Goal: Task Accomplishment & Management: Manage account settings

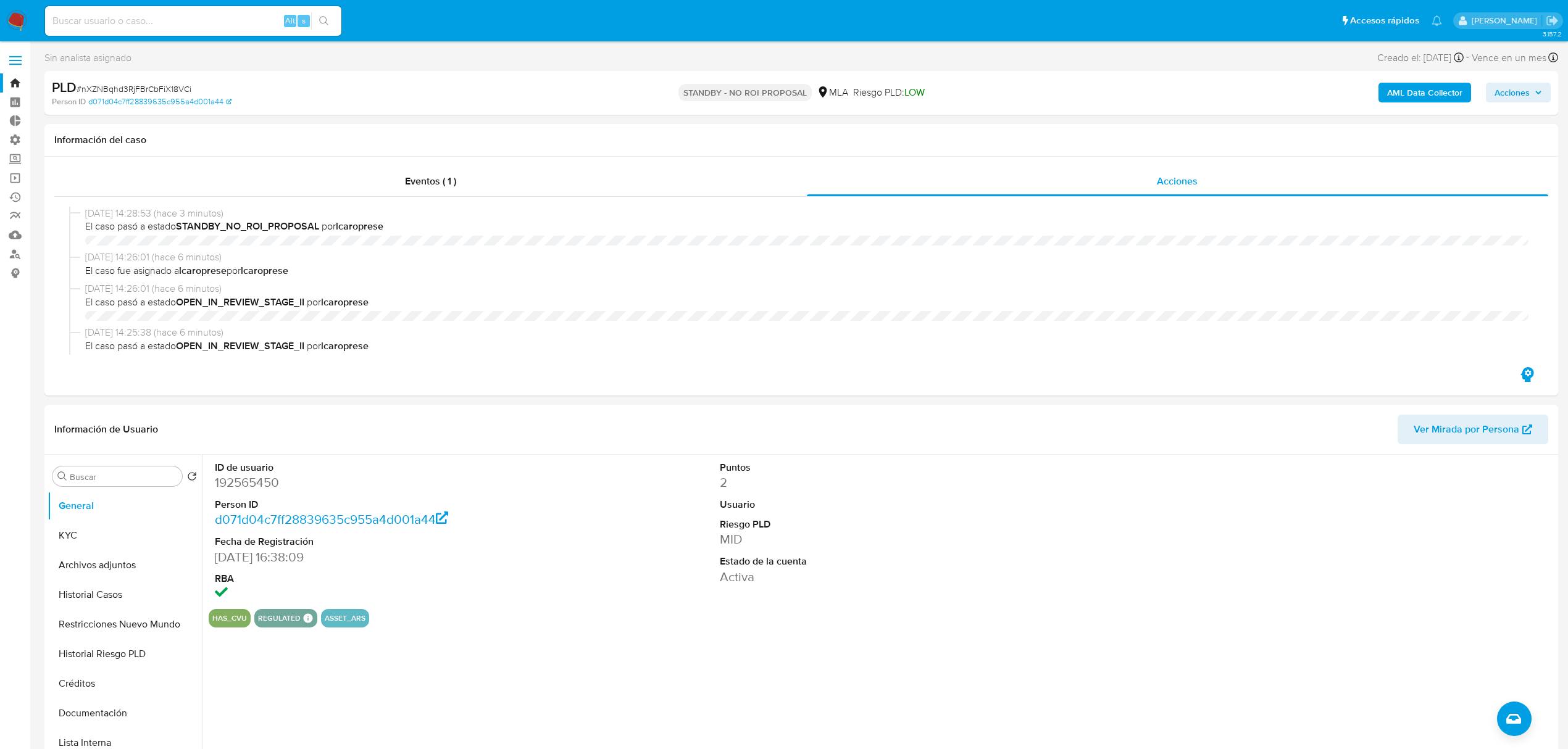
select select "10"
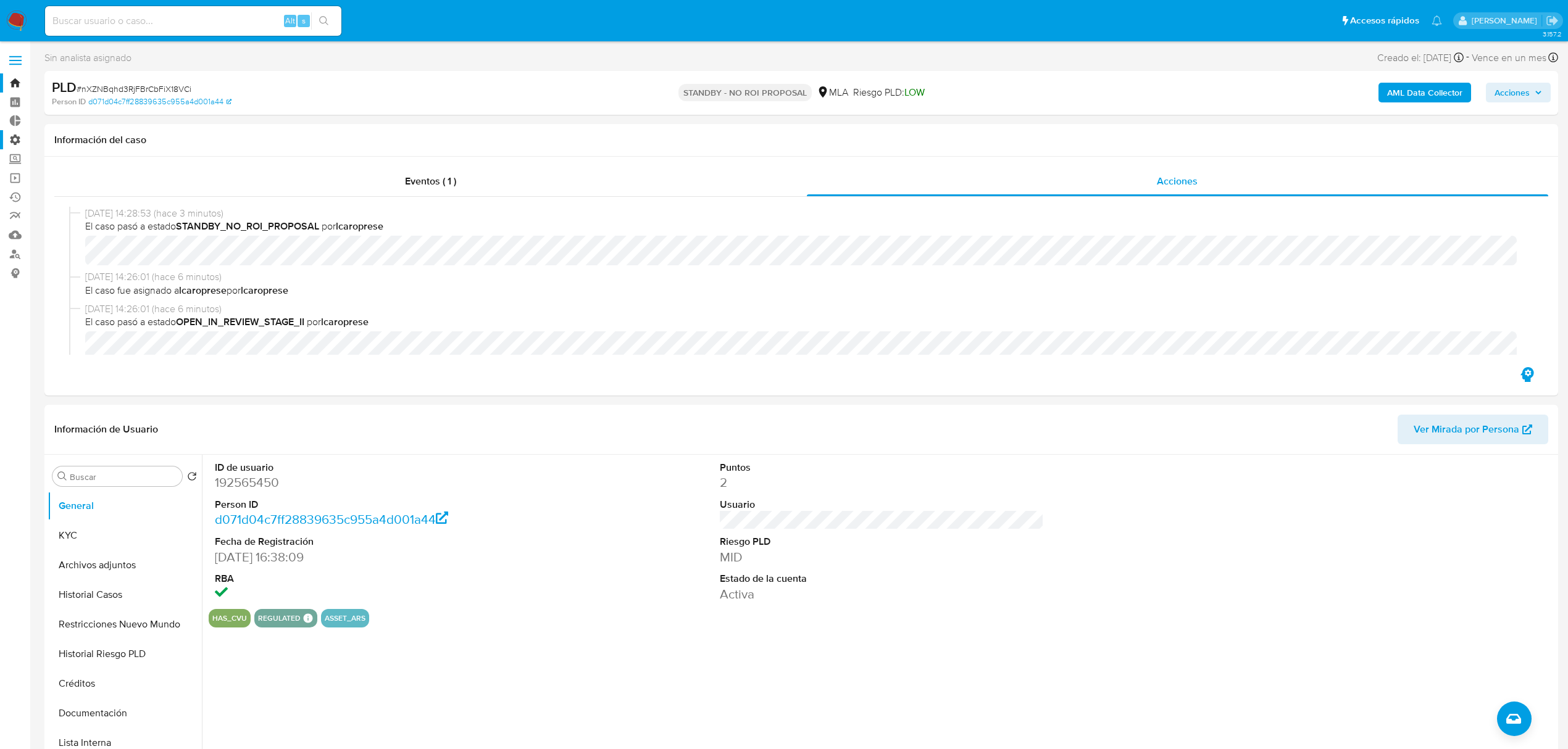
click at [14, 141] on label "Administración" at bounding box center [74, 140] width 147 height 19
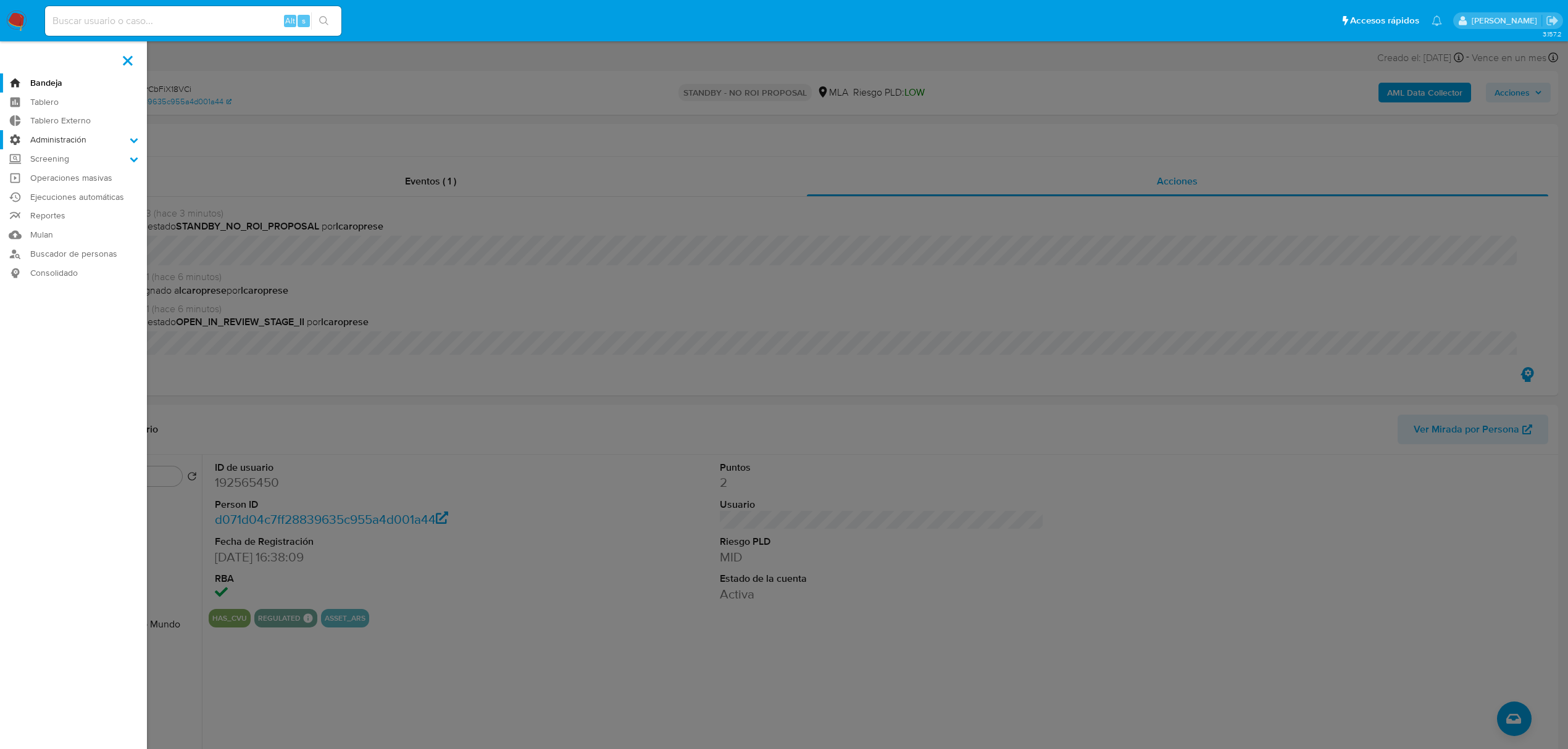
click at [0, 0] on input "Administración" at bounding box center [0, 0] width 0 height 0
click at [63, 157] on link "Reglas" at bounding box center [74, 157] width 147 height 15
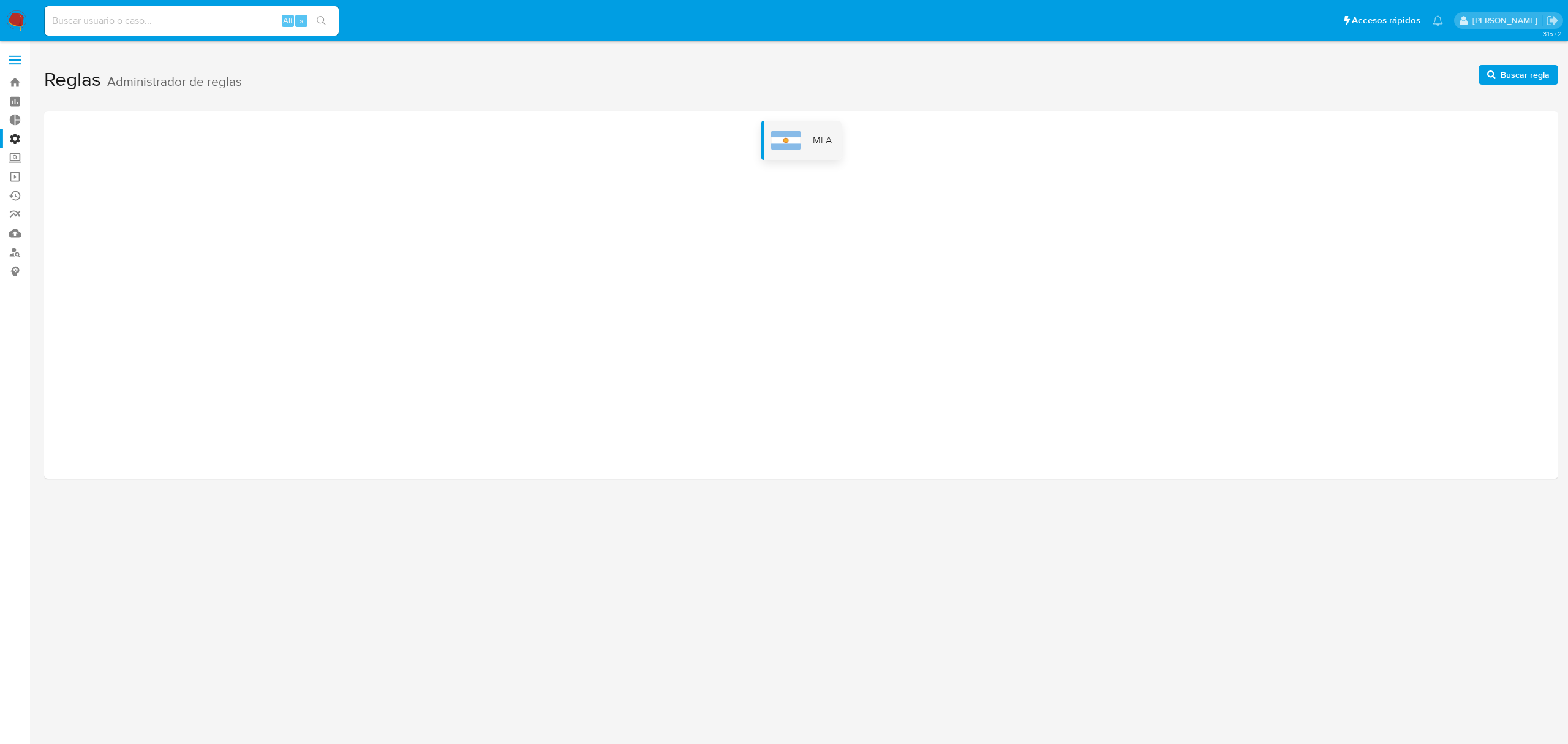
click at [793, 133] on img at bounding box center [786, 140] width 29 height 20
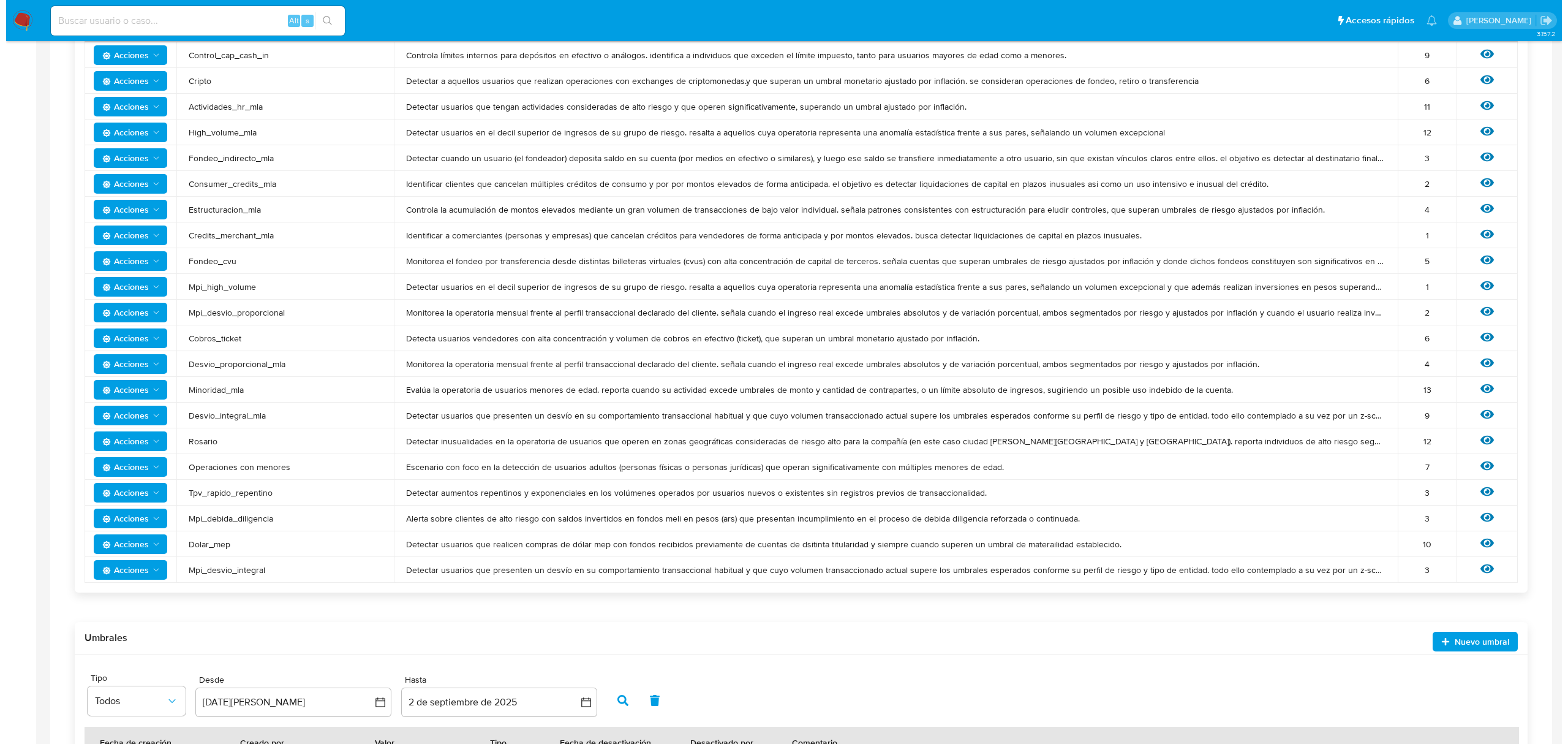
scroll to position [327, 0]
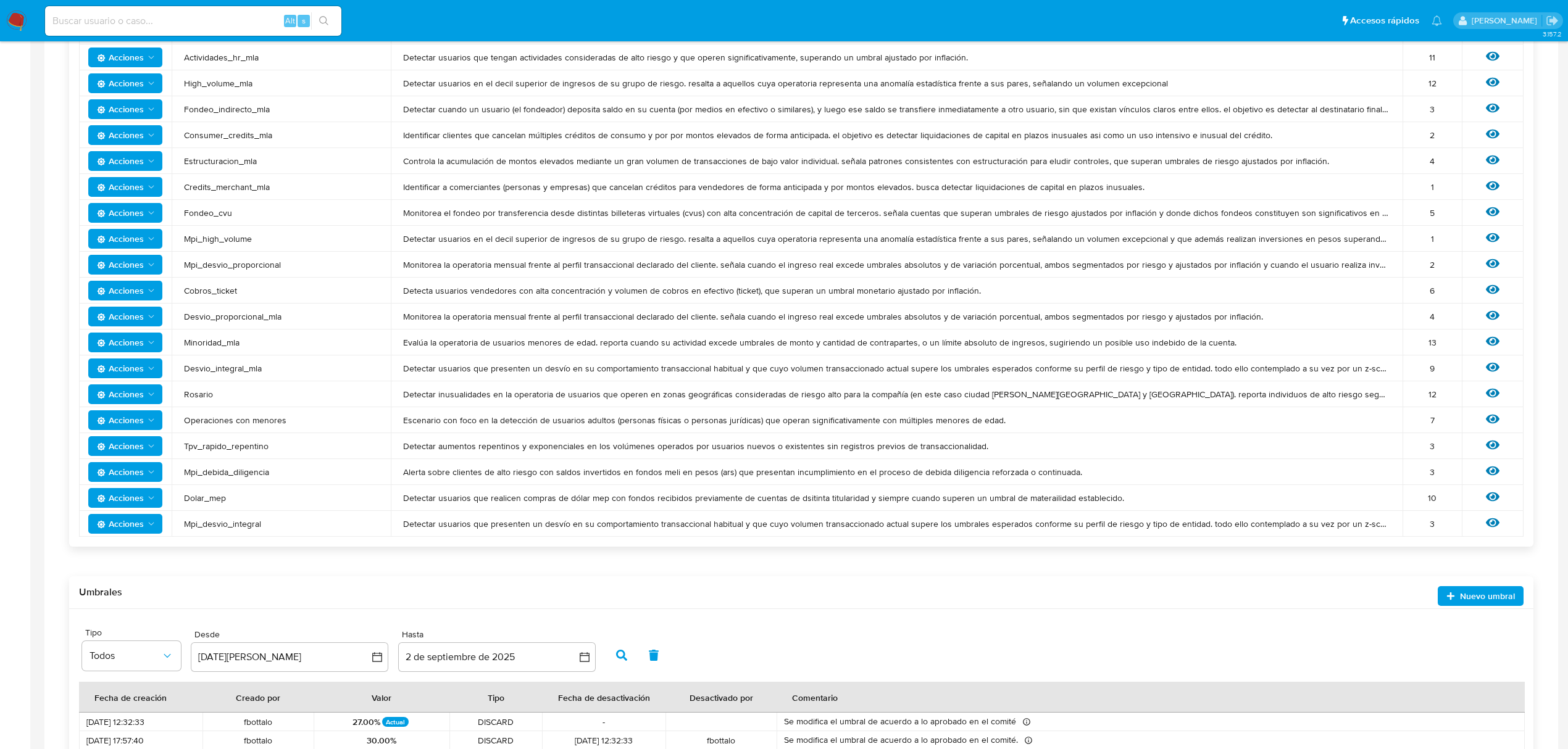
click at [132, 490] on span "Acciones" at bounding box center [120, 498] width 47 height 20
drag, startPoint x: 425, startPoint y: 497, endPoint x: 684, endPoint y: 491, distance: 259.1
click at [684, 492] on span "Detectar usuarios que realicen compras de dólar mep con fondos recibidos previa…" at bounding box center [897, 498] width 987 height 11
click at [1490, 492] on icon at bounding box center [1493, 496] width 14 height 14
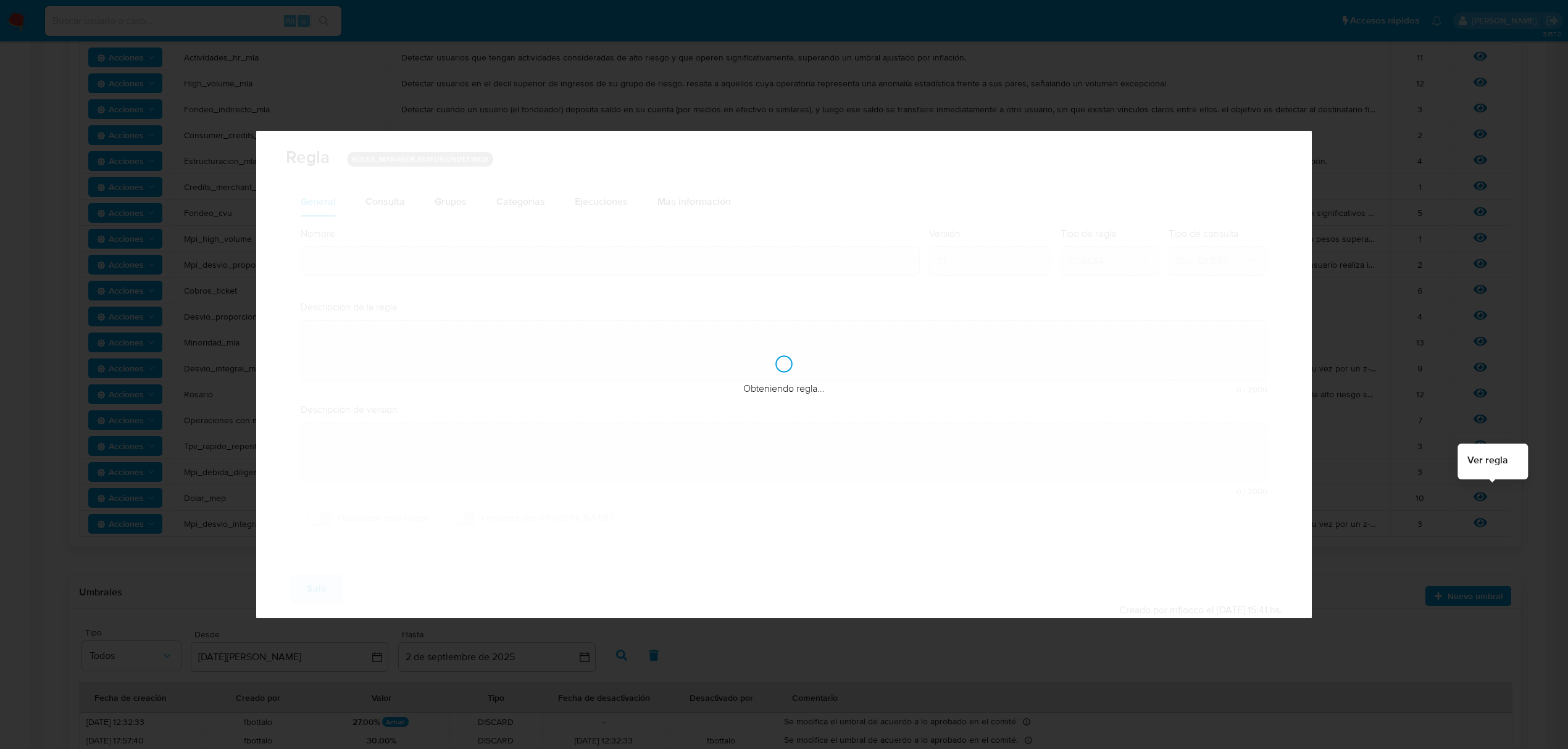
type input "Dolar_mep"
type textarea "Detectar usuarios que realicen compras de dólar mep con fondos recibidos previa…"
type textarea "User con concentración de cobros/fondeos con account fund, money_tranfer y tick…"
checkbox input "true"
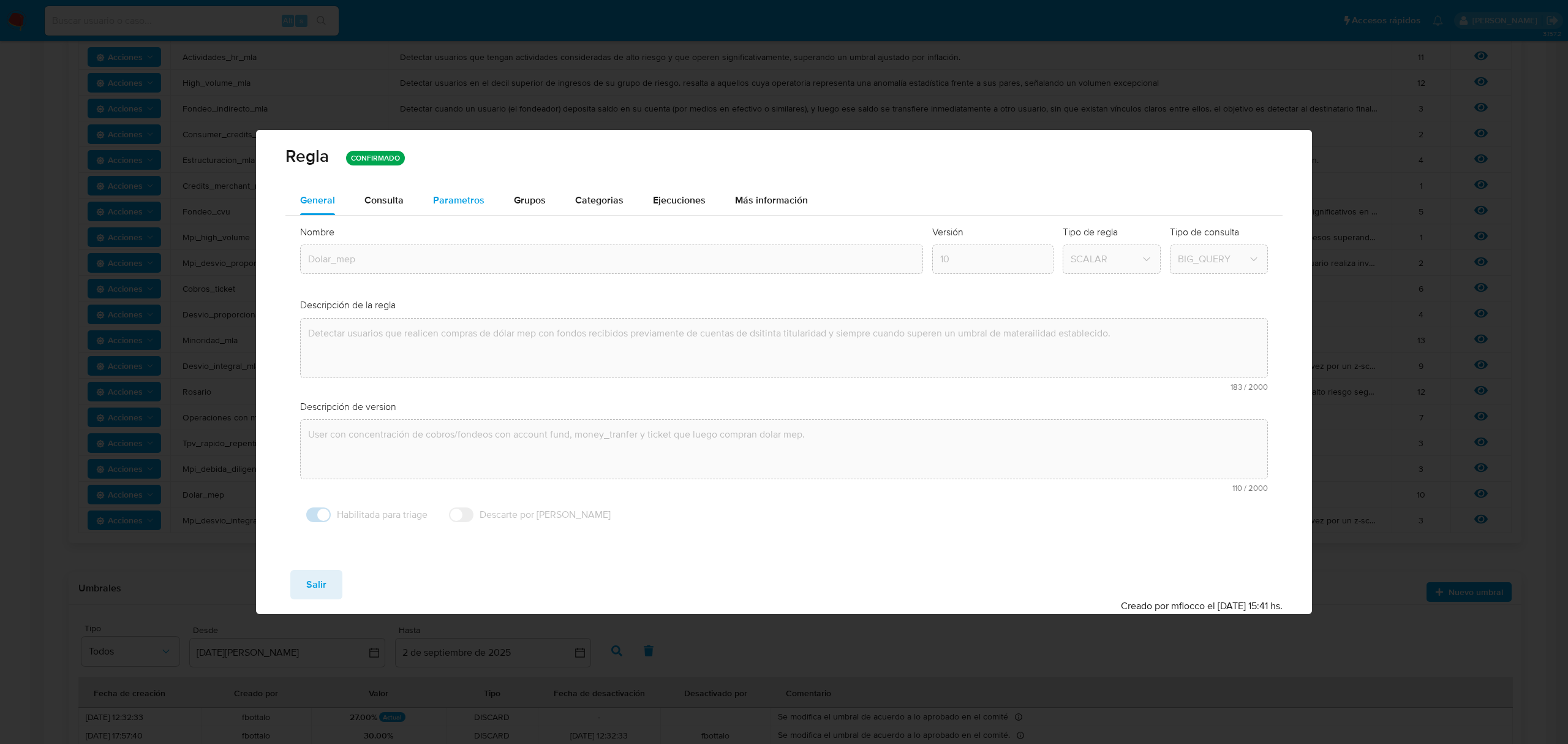
click at [483, 189] on button "Parametros" at bounding box center [459, 200] width 81 height 29
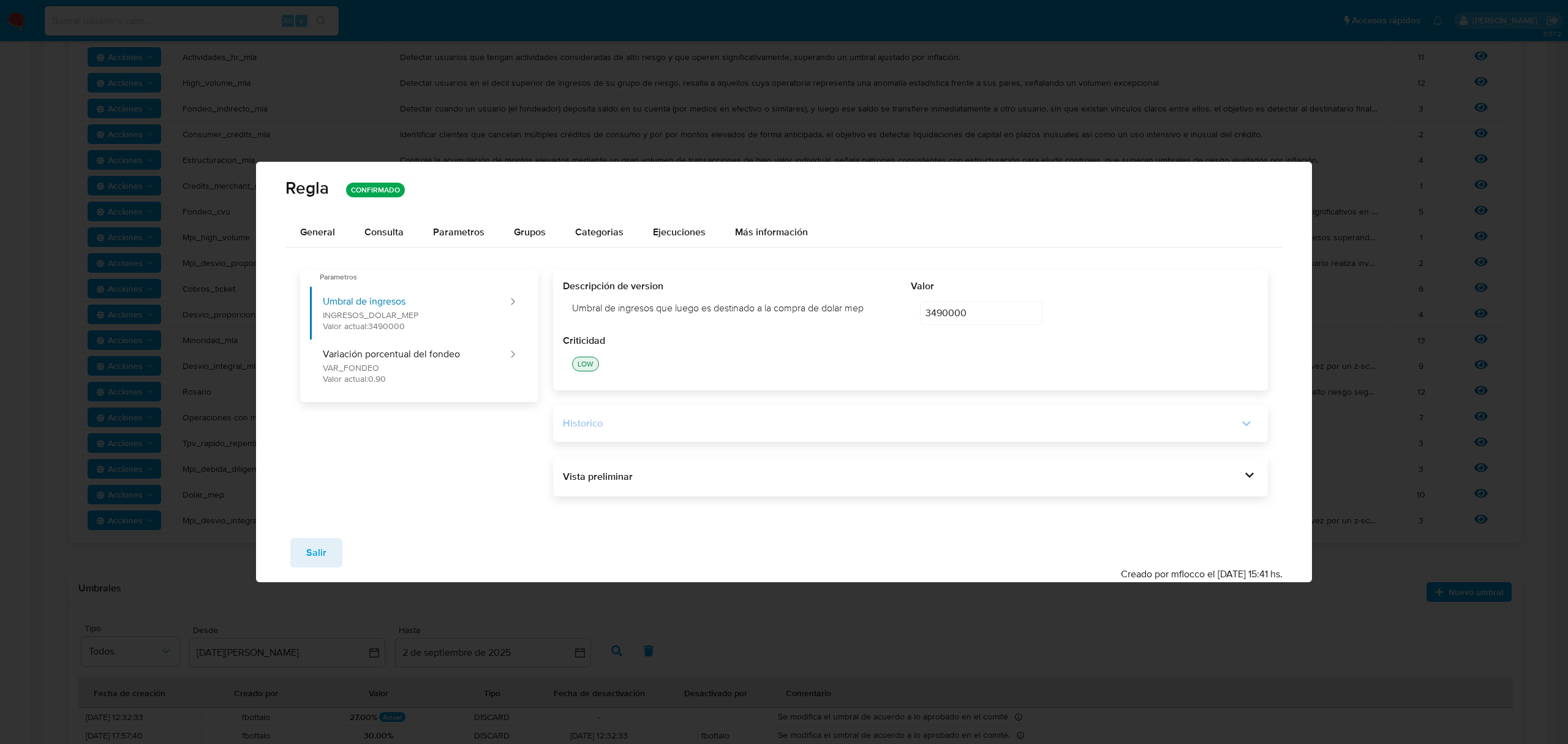
click at [1244, 426] on icon at bounding box center [1246, 423] width 17 height 17
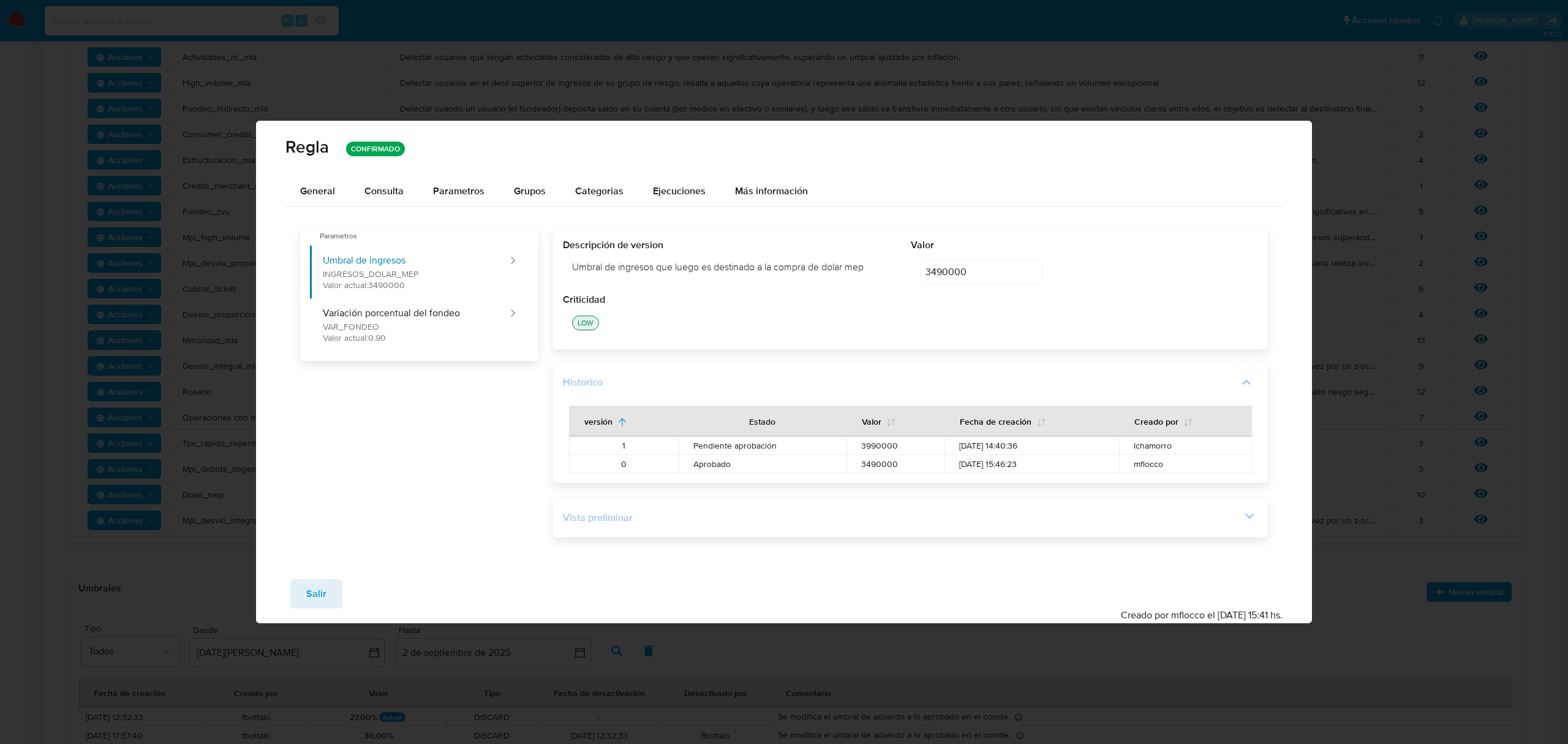
click at [1252, 511] on icon at bounding box center [1249, 516] width 17 height 17
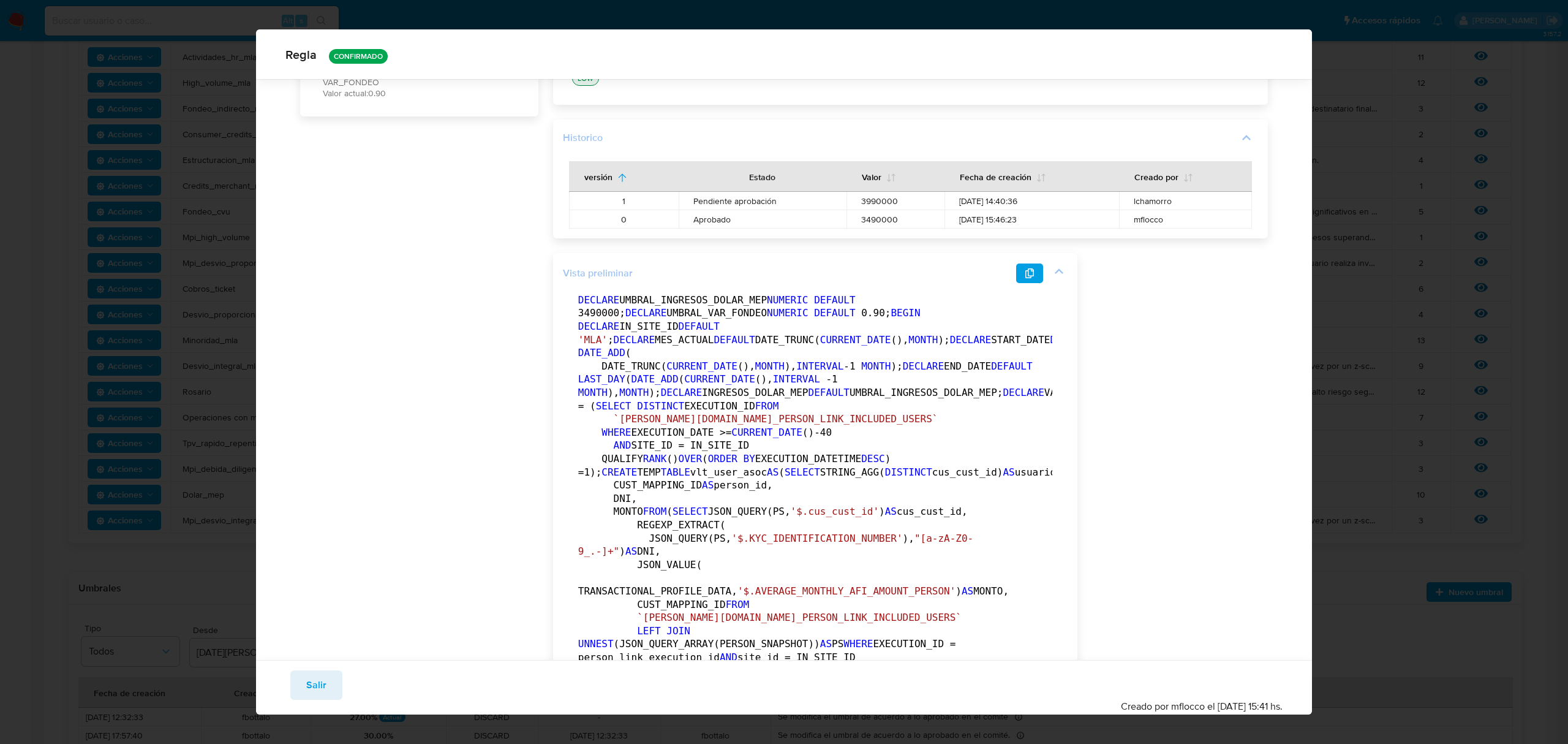
scroll to position [0, 0]
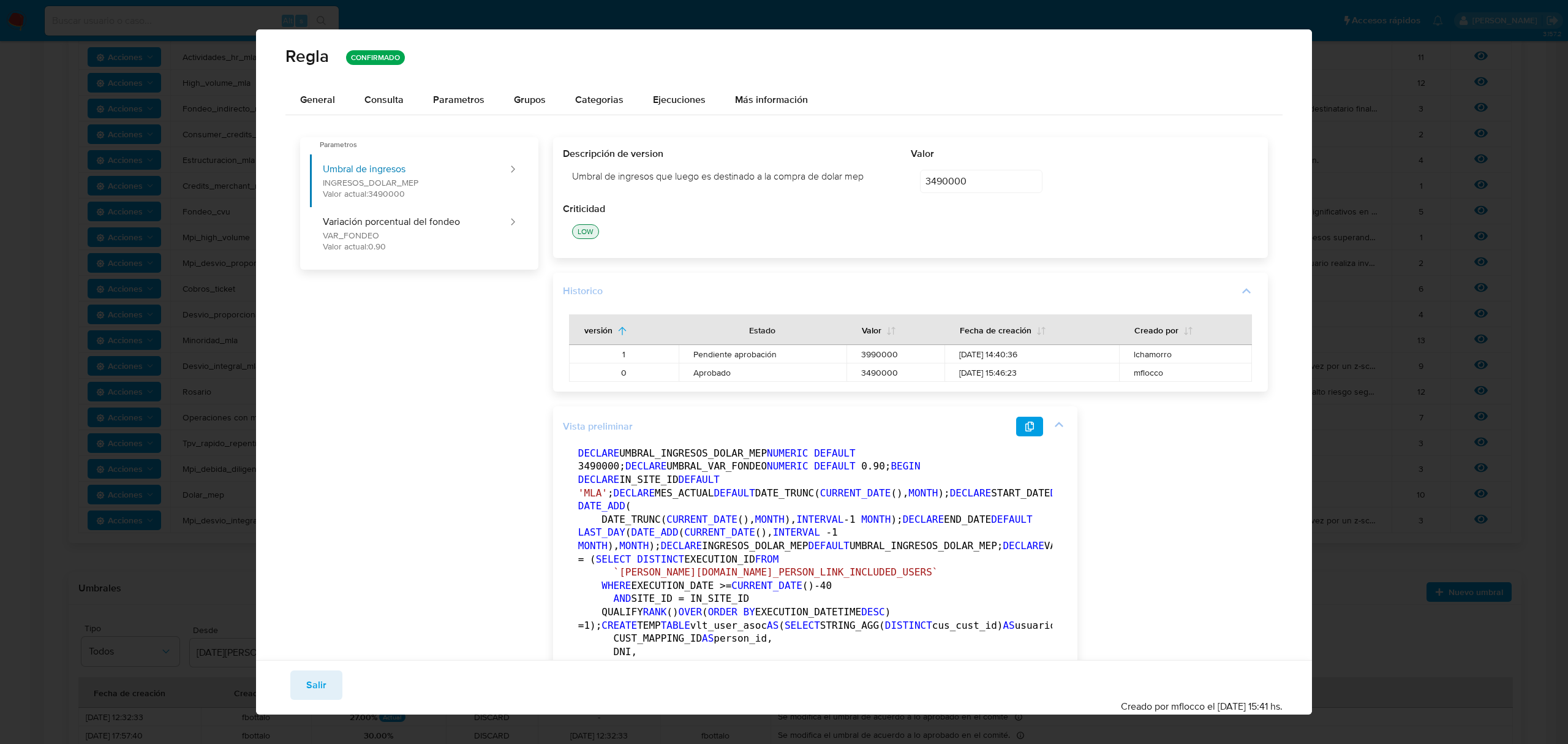
click at [587, 230] on div "LOW" at bounding box center [586, 231] width 21 height 10
click at [467, 96] on span "Parametros" at bounding box center [459, 100] width 51 height 14
click at [522, 94] on span "Grupos" at bounding box center [530, 100] width 32 height 14
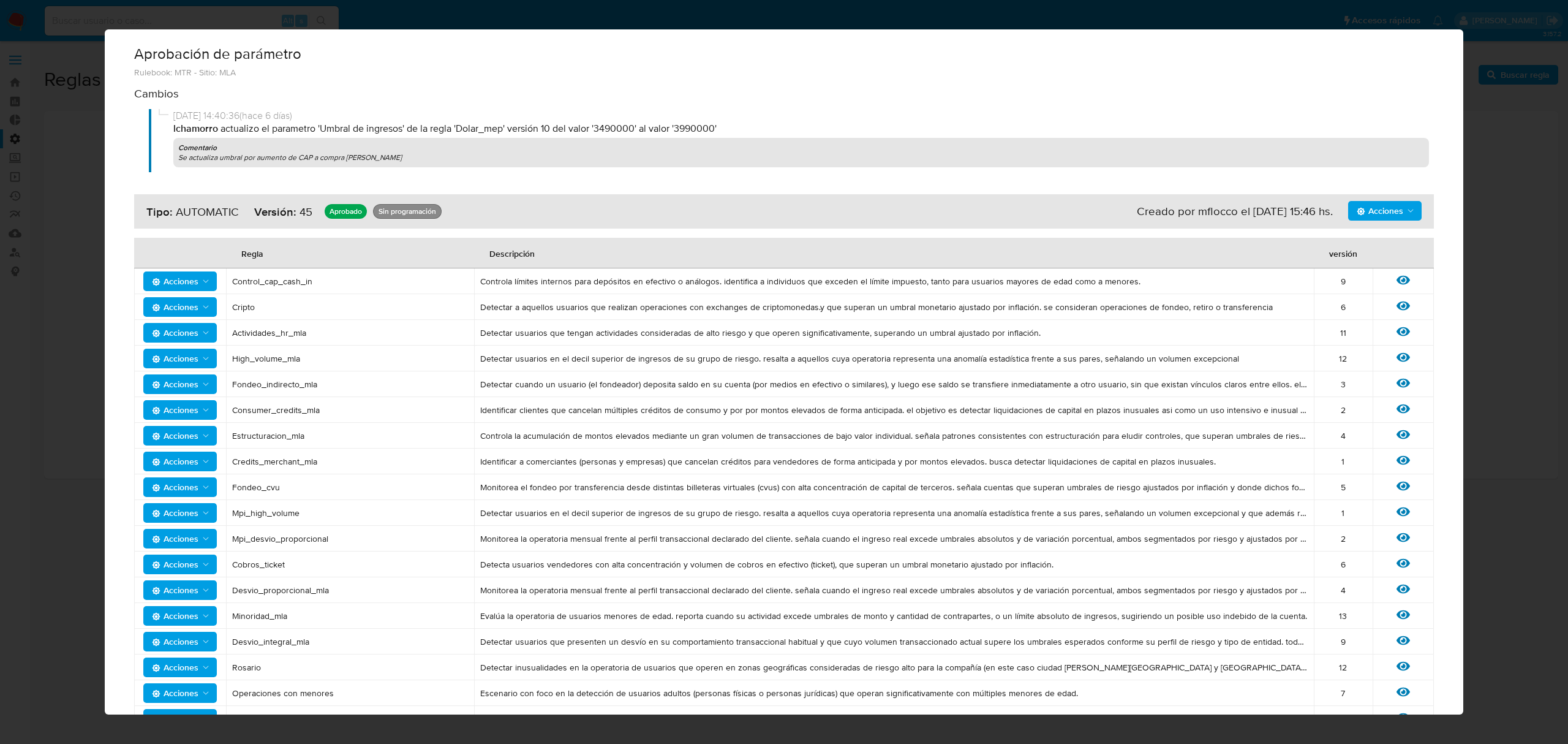
drag, startPoint x: 701, startPoint y: 127, endPoint x: 682, endPoint y: 131, distance: 19.4
click at [682, 131] on p "lchamorro actualizo el parametro 'Umbral de ingresos' de la regla 'Dolar_mep' v…" at bounding box center [801, 128] width 1256 height 13
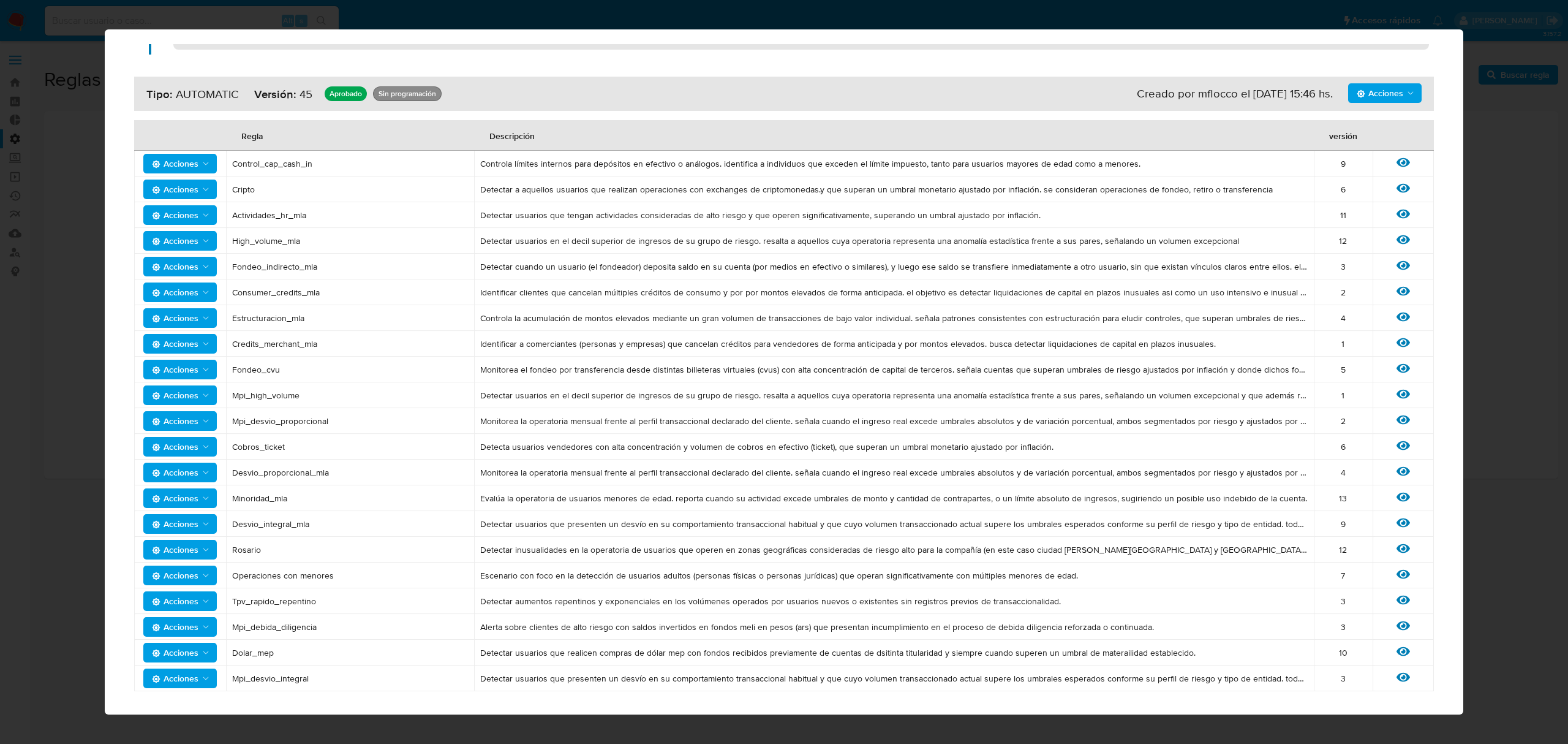
scroll to position [182, 0]
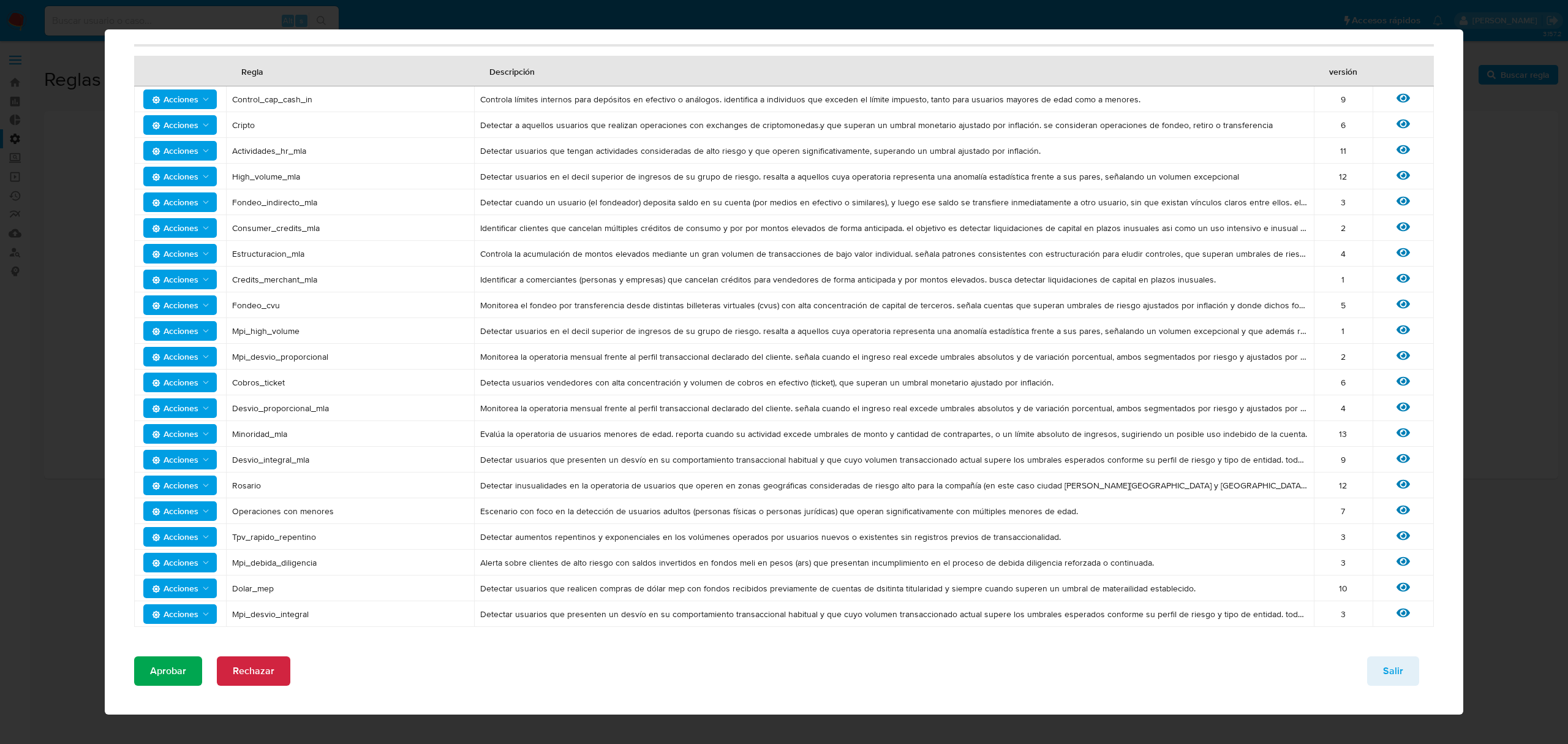
click at [150, 670] on span "Aprobar" at bounding box center [168, 671] width 36 height 27
